Goal: Task Accomplishment & Management: Use online tool/utility

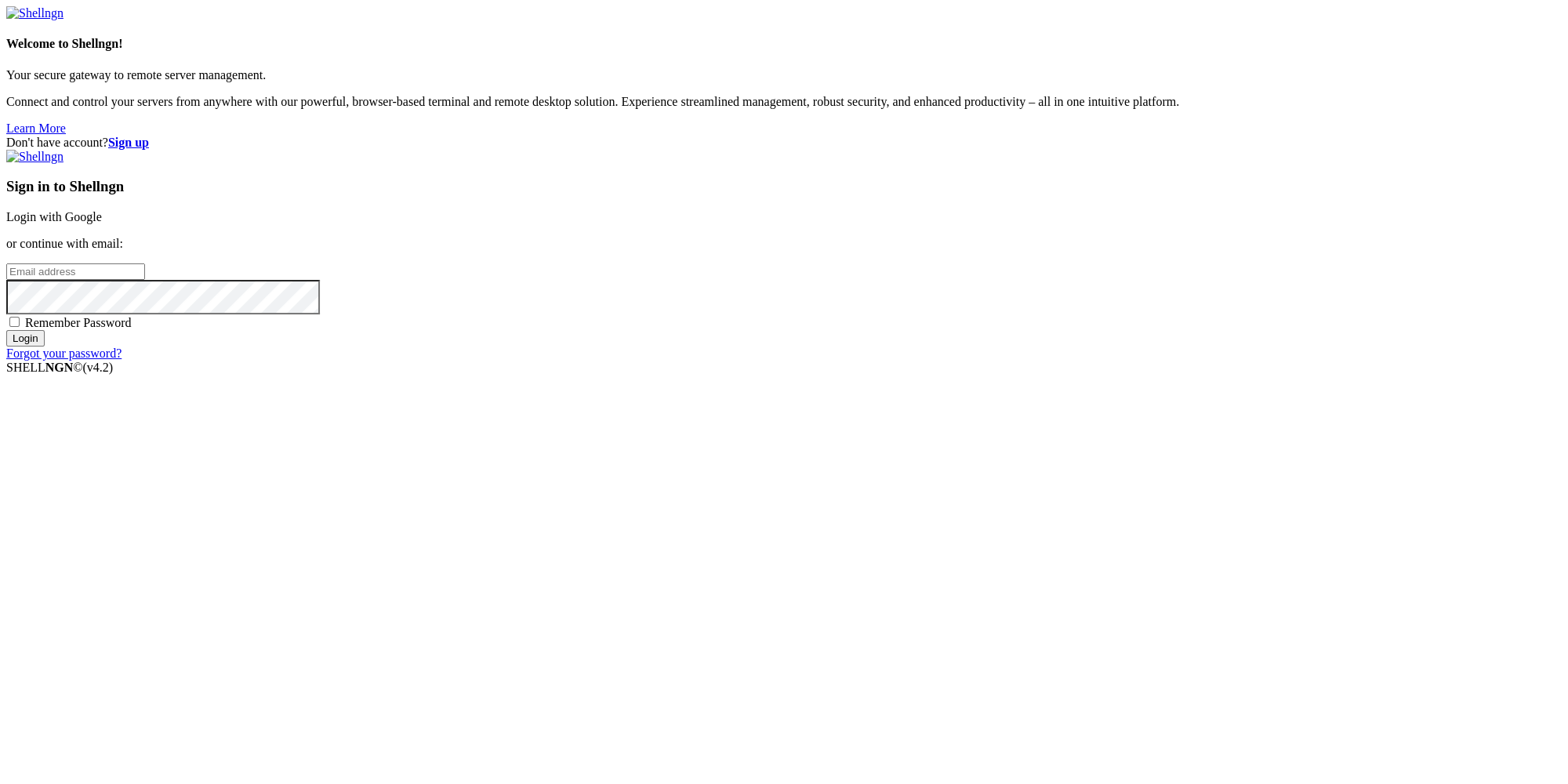
click at [149, 136] on strong "Sign up" at bounding box center [128, 143] width 40 height 14
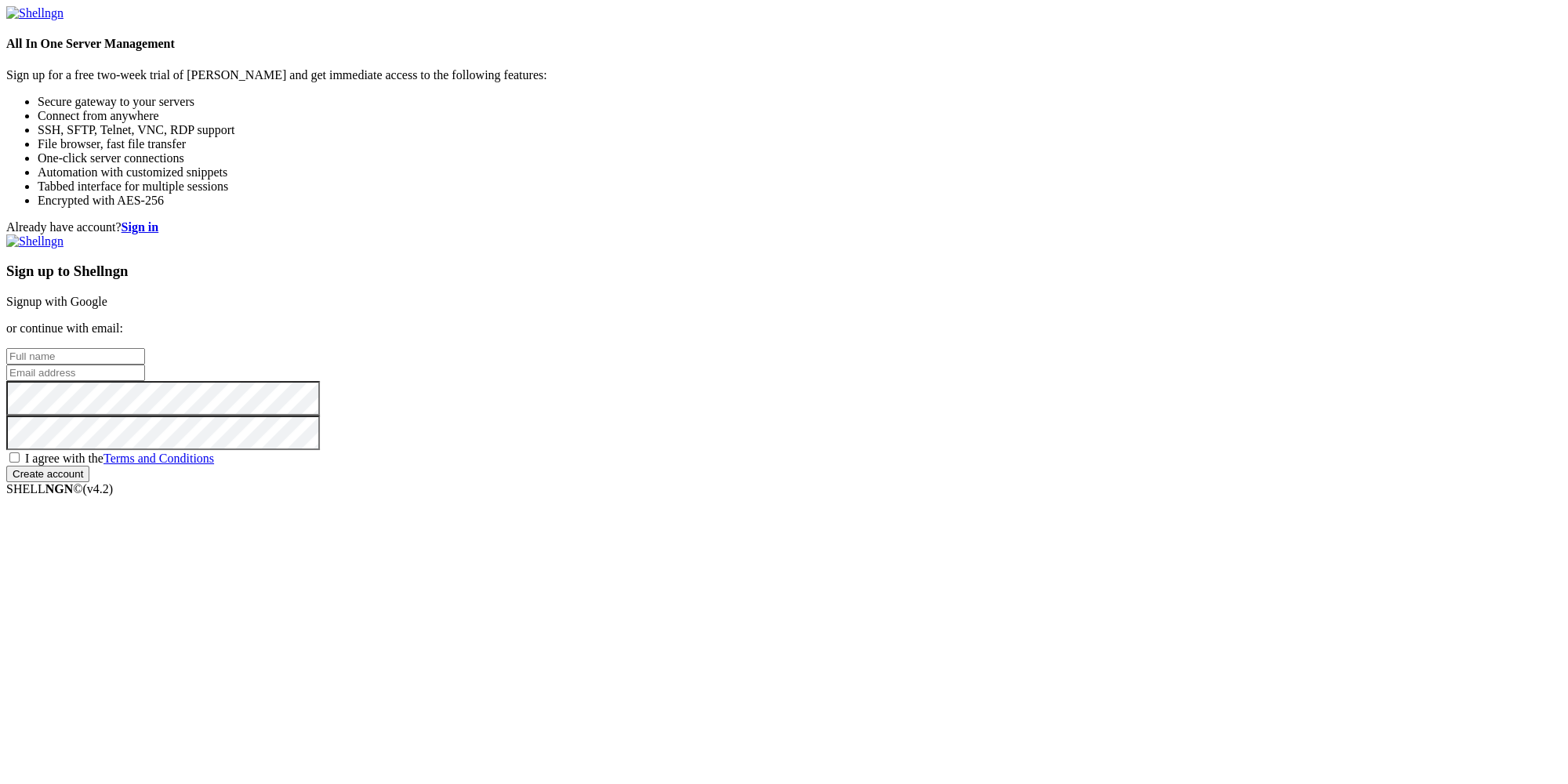
click at [145, 348] on input "text" at bounding box center [75, 356] width 139 height 17
paste input "[PERSON_NAME][EMAIL_ADDRESS][DOMAIN_NAME]"
type input "[PERSON_NAME][EMAIL_ADDRESS][DOMAIN_NAME]"
click at [145, 381] on input "email" at bounding box center [75, 373] width 139 height 17
paste input "[PERSON_NAME][EMAIL_ADDRESS][DOMAIN_NAME]"
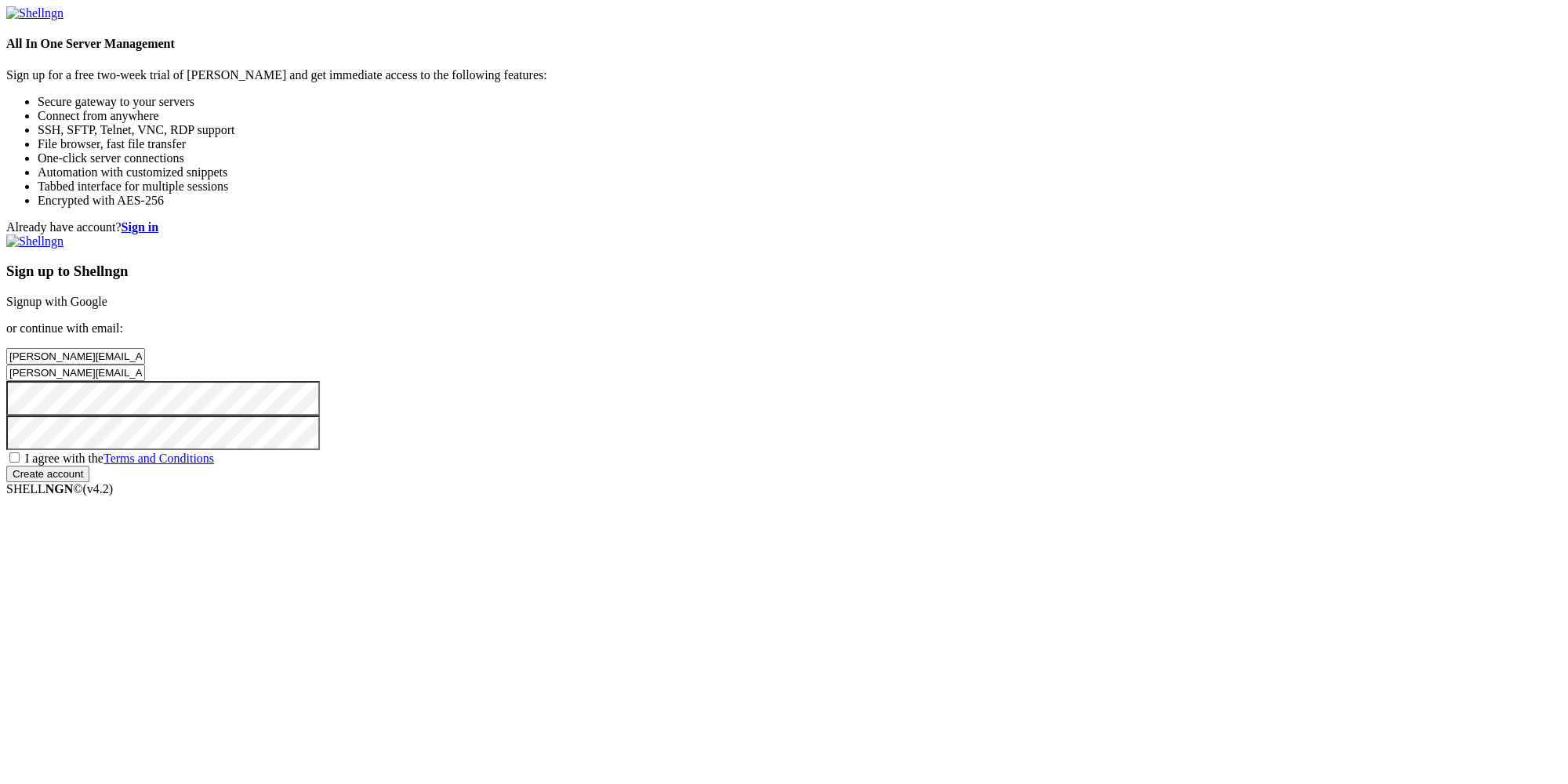
type input "[PERSON_NAME][EMAIL_ADDRESS][DOMAIN_NAME]"
click at [214, 464] on span "I agree with the Terms and Conditions" at bounding box center [119, 459] width 189 height 14
click at [20, 463] on input "I agree with the Terms and Conditions" at bounding box center [15, 458] width 10 height 10
checkbox input "true"
click at [90, 482] on input "Create account" at bounding box center [47, 473] width 83 height 17
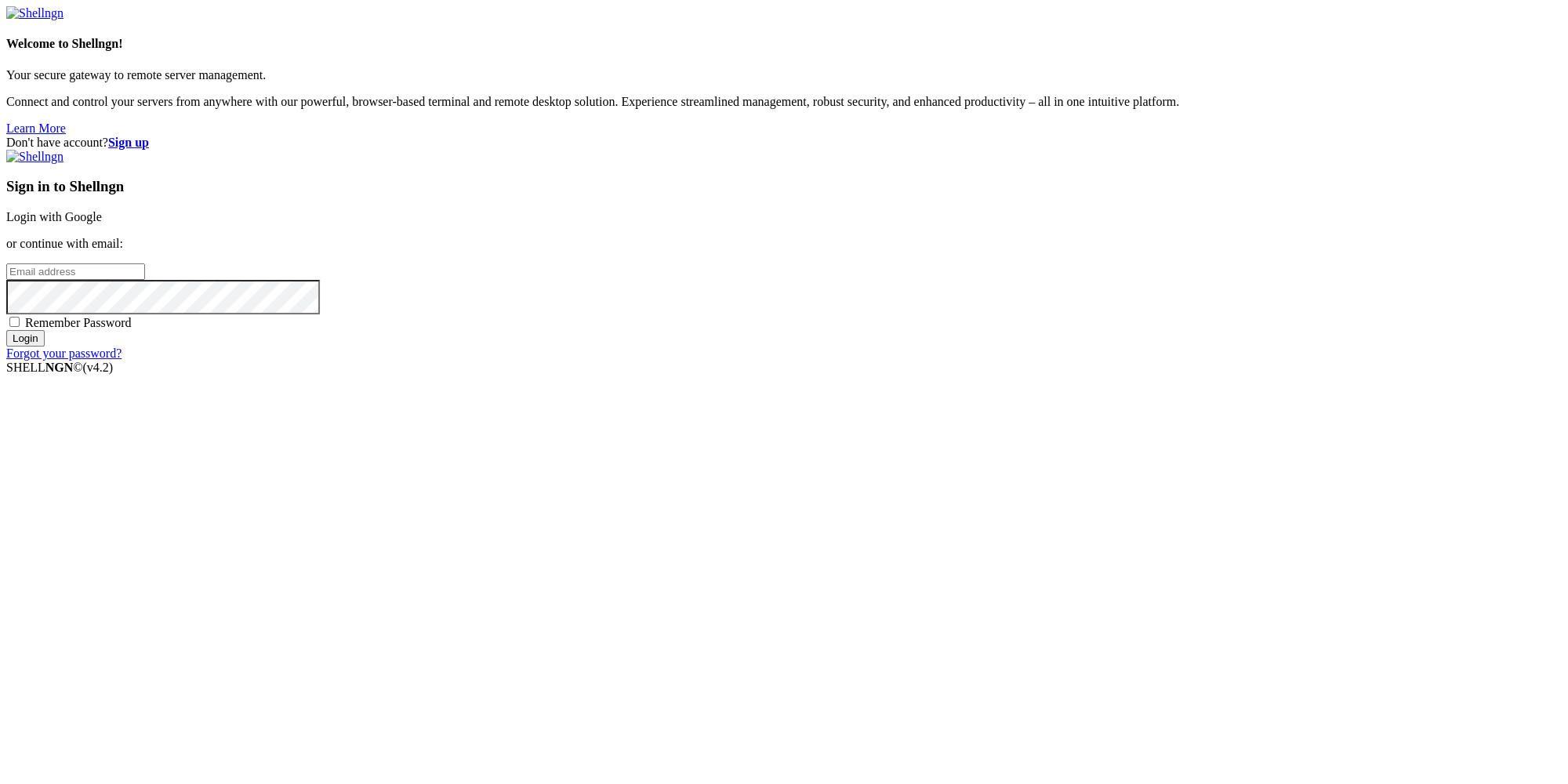
click at [145, 280] on input "email" at bounding box center [75, 271] width 139 height 17
paste input "[PERSON_NAME][EMAIL_ADDRESS][DOMAIN_NAME]"
type input "[PERSON_NAME][EMAIL_ADDRESS][DOMAIN_NAME]"
click at [44, 346] on input "Login" at bounding box center [25, 338] width 38 height 17
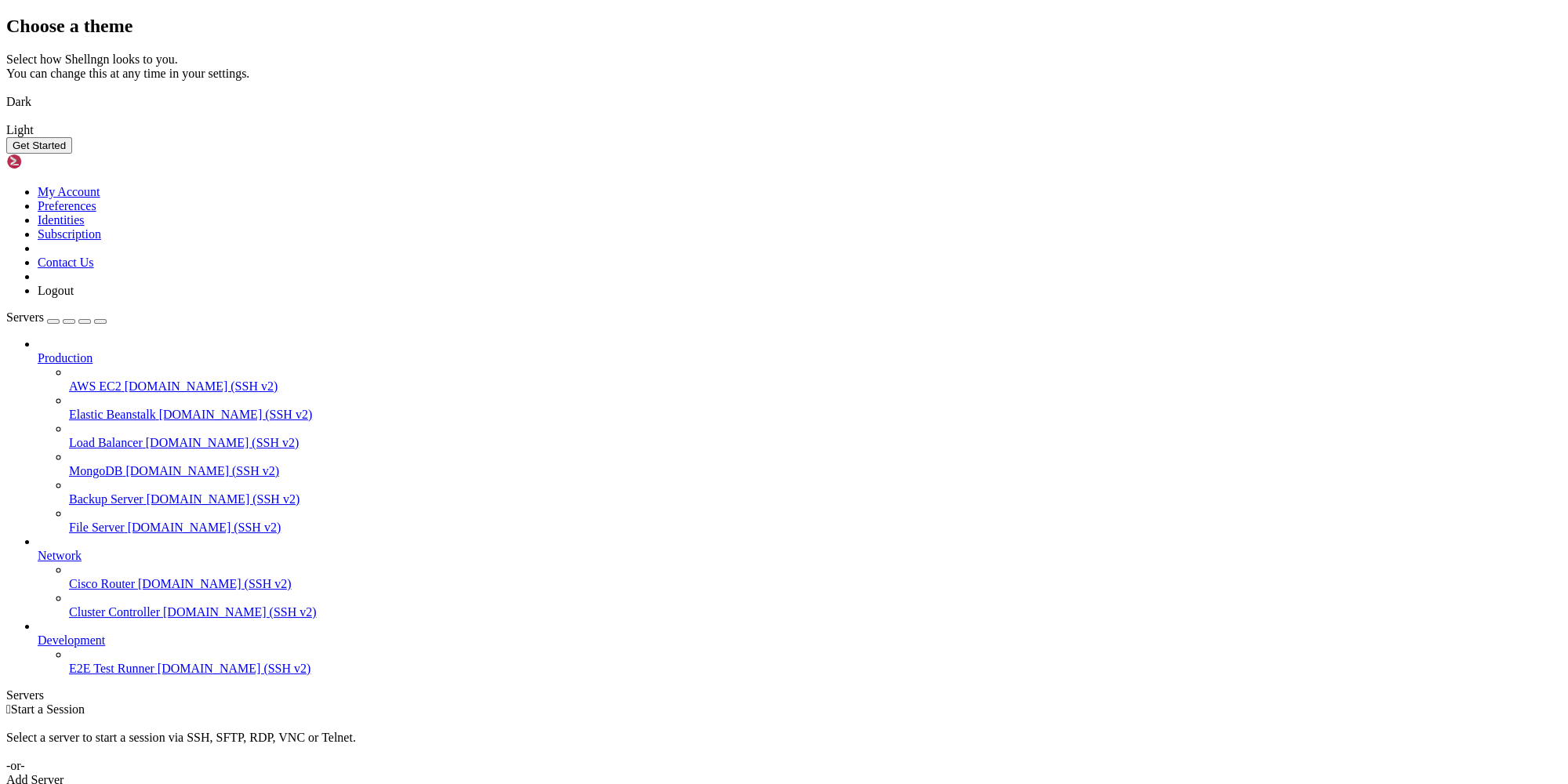
drag, startPoint x: 992, startPoint y: 548, endPoint x: 1001, endPoint y: 553, distance: 10.3
click at [72, 154] on button "Get Started" at bounding box center [38, 145] width 66 height 17
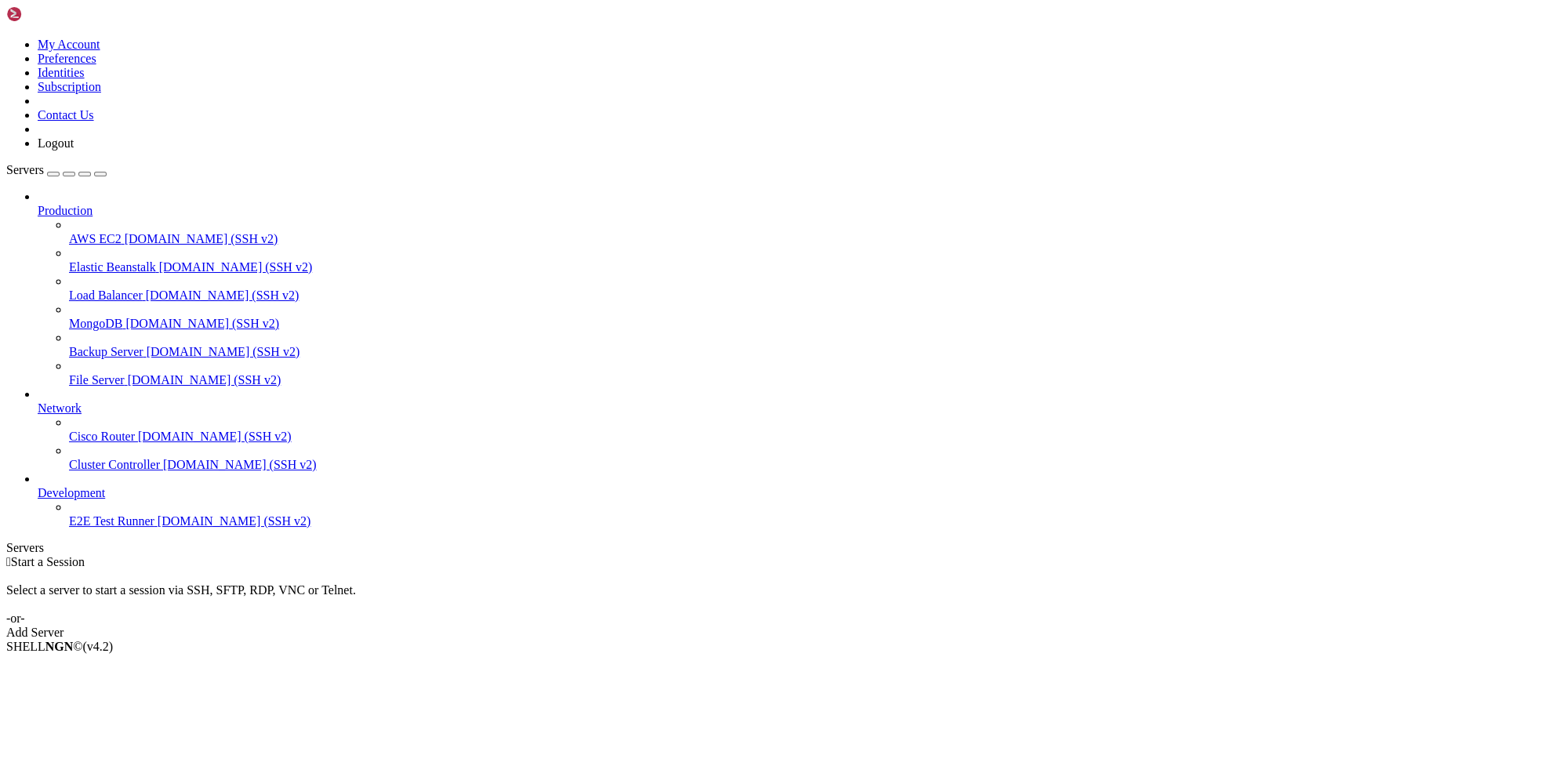
click at [911, 625] on link "Add Server" at bounding box center [783, 632] width 1555 height 14
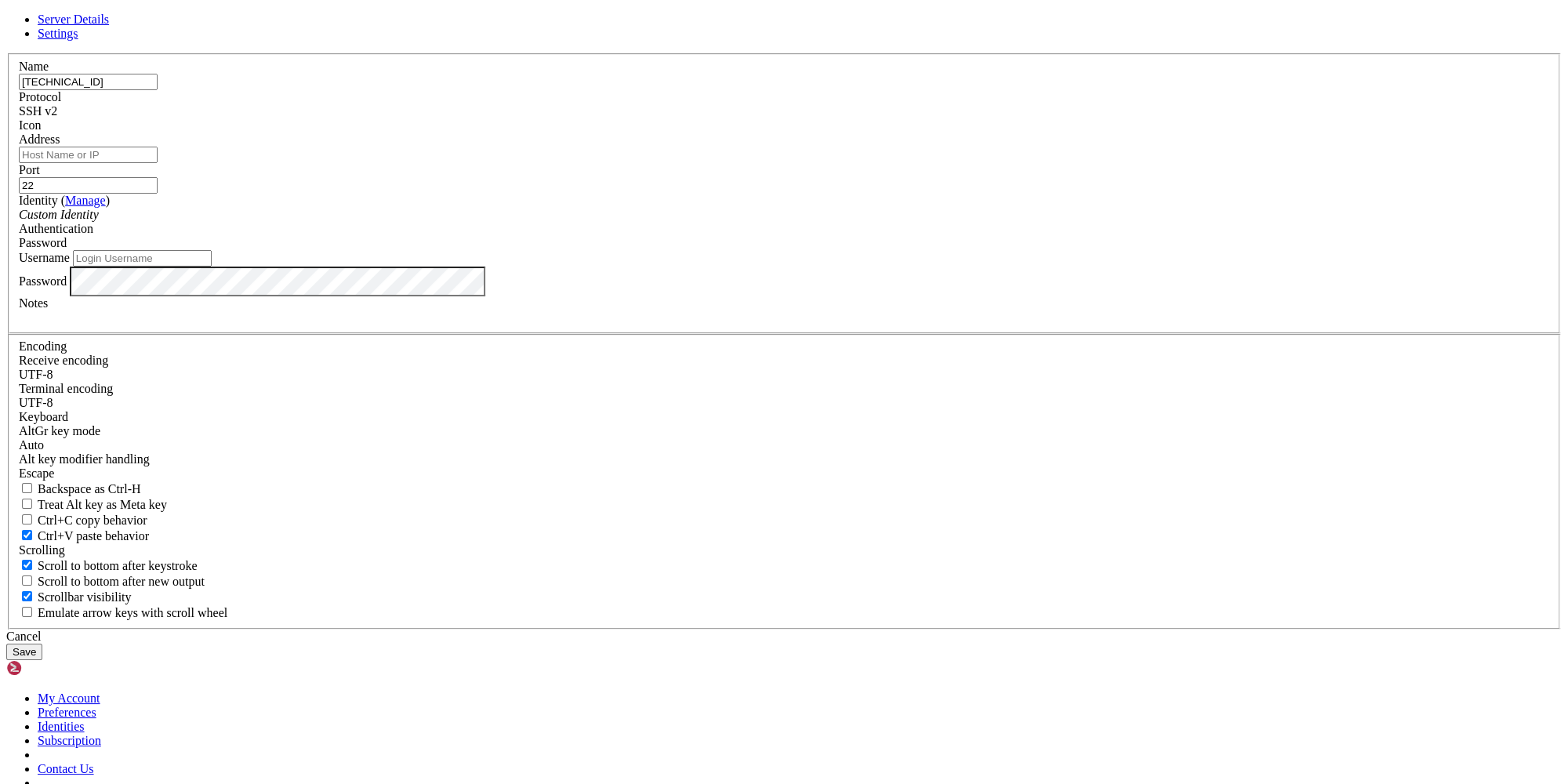
type input "185.196.10.202"
click at [158, 163] on input "Address" at bounding box center [88, 155] width 139 height 17
paste input "185.196.10.202"
type input "185.196.10.202"
click at [671, 266] on div "Username" at bounding box center [784, 258] width 1531 height 17
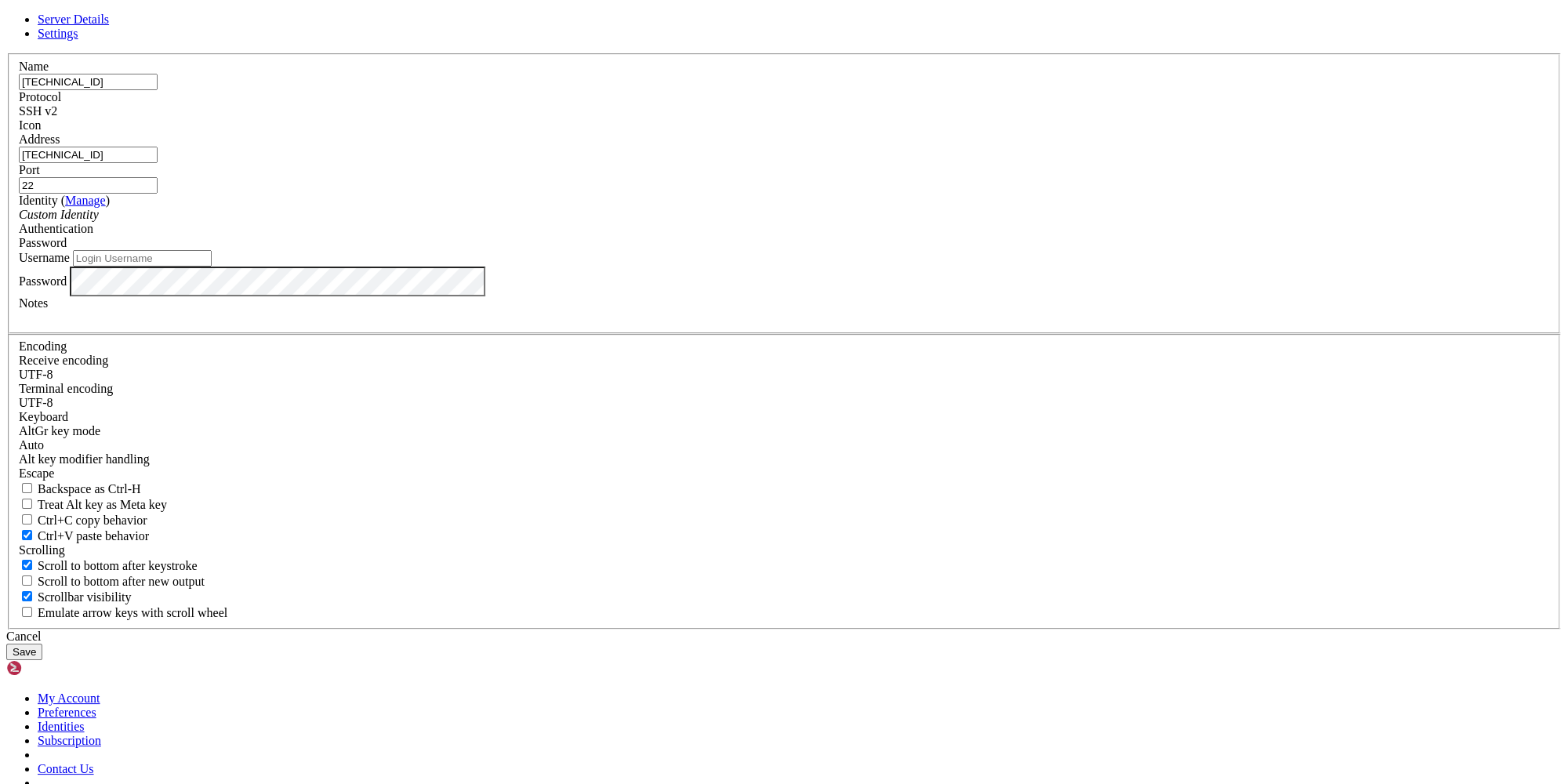
click at [212, 266] on input "Username" at bounding box center [142, 258] width 139 height 17
type input "root"
click at [42, 644] on button "Save" at bounding box center [24, 652] width 36 height 17
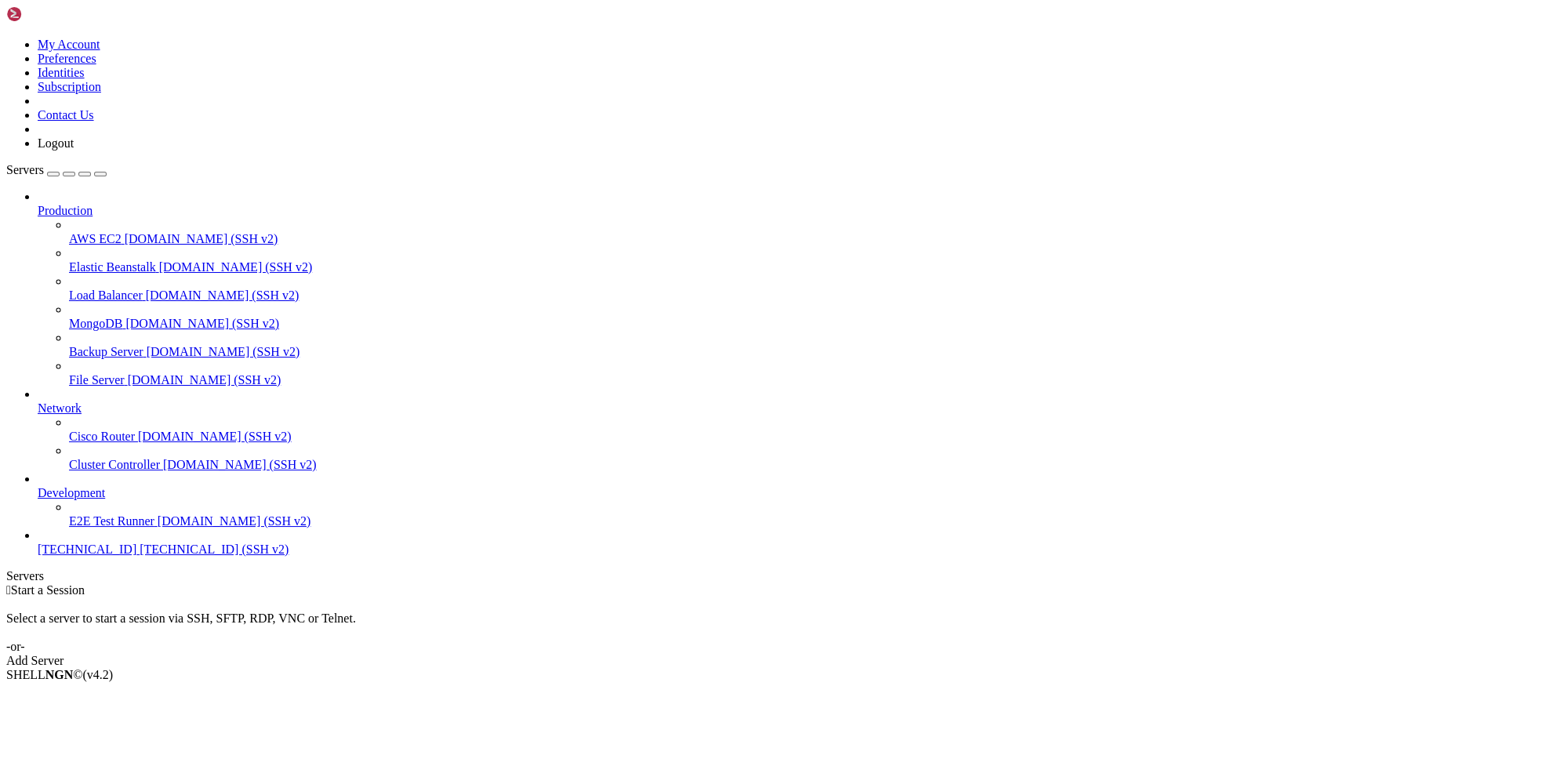
click at [83, 556] on span "185.196.10.202" at bounding box center [87, 549] width 99 height 14
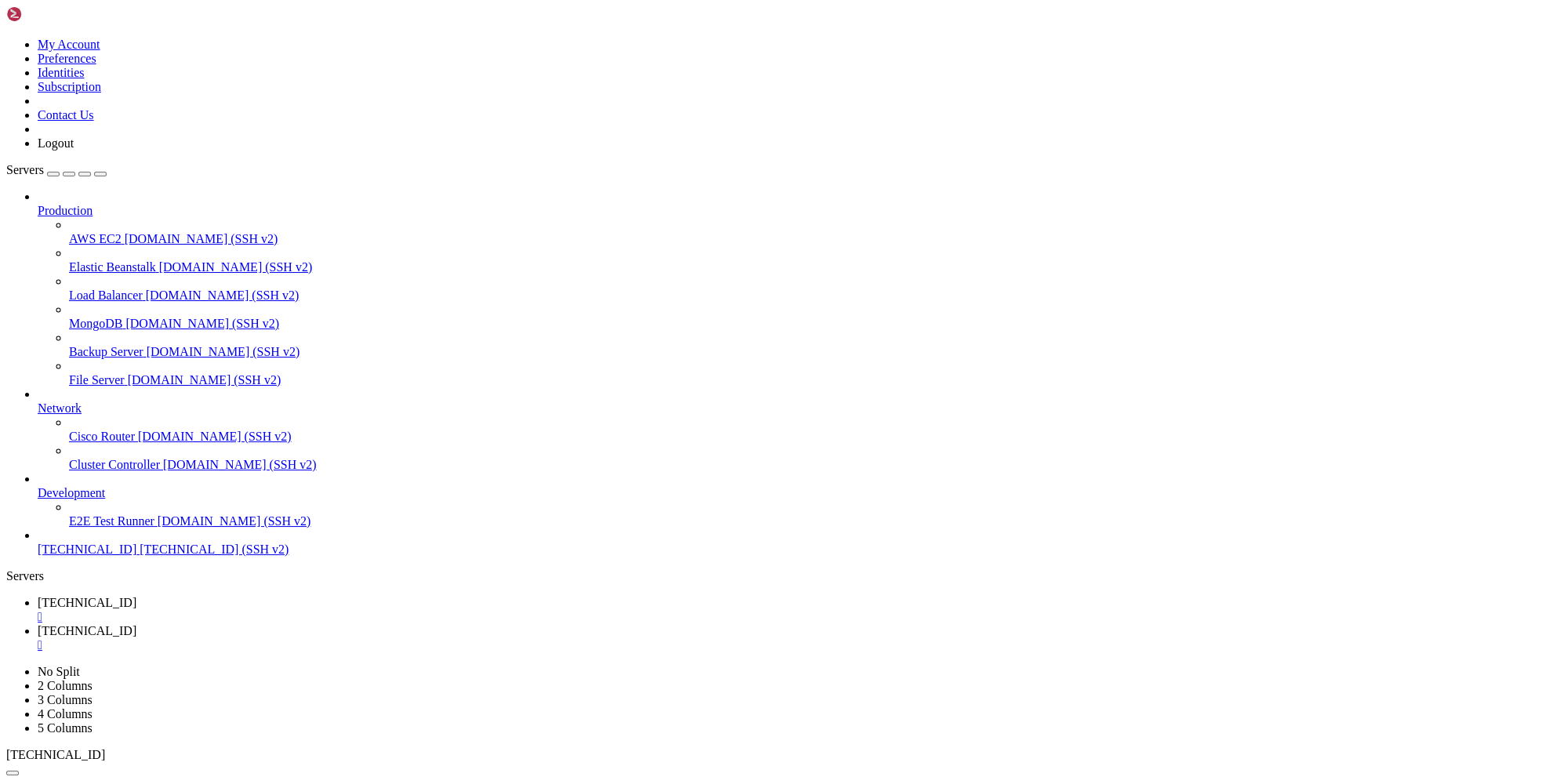
type input "/"
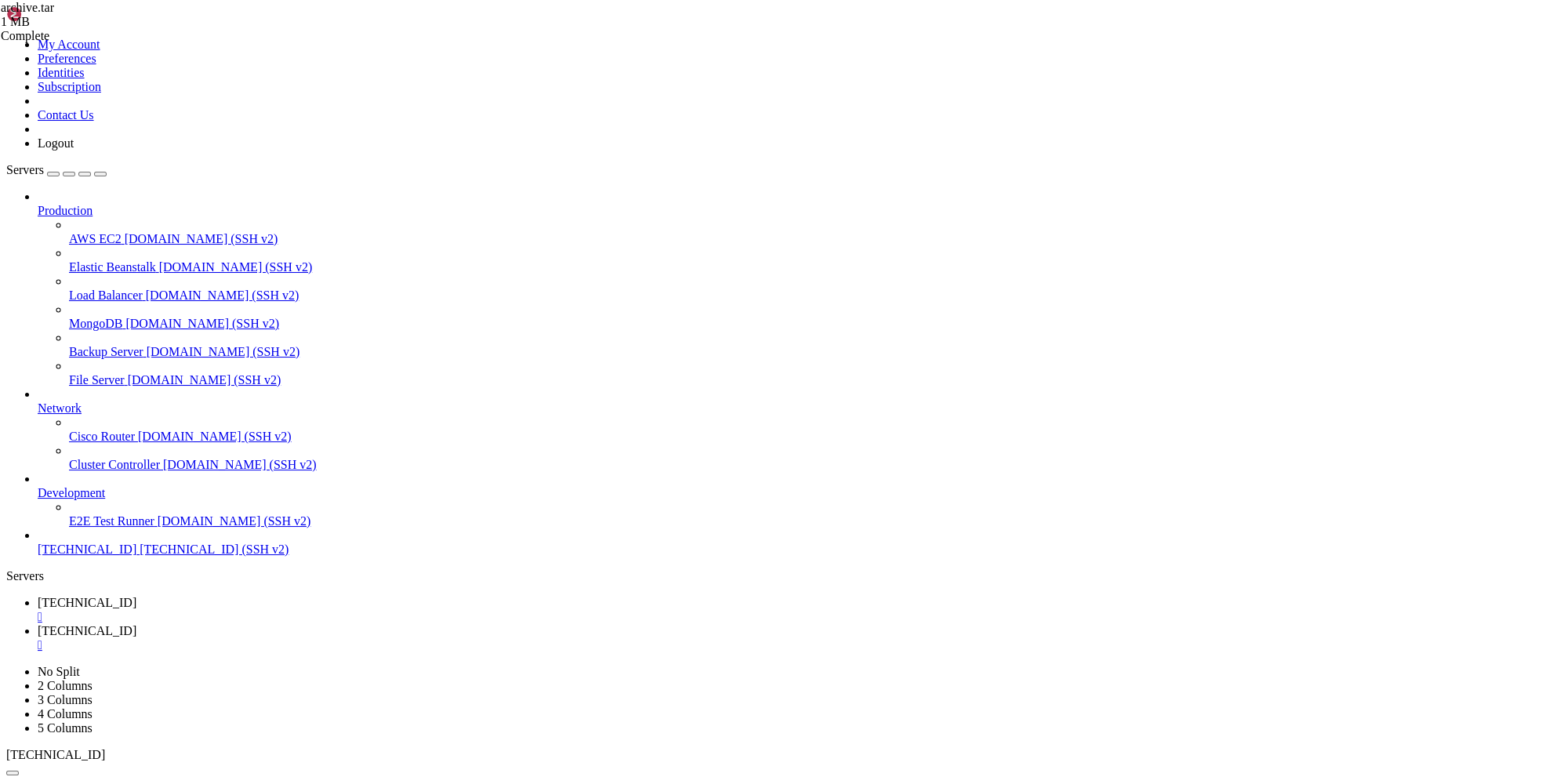
click at [261, 596] on link "185.196.10.202 " at bounding box center [799, 609] width 1524 height 29
drag, startPoint x: 113, startPoint y: 1463, endPoint x: 70, endPoint y: 1463, distance: 43.0
